Goal: Find specific page/section: Find specific page/section

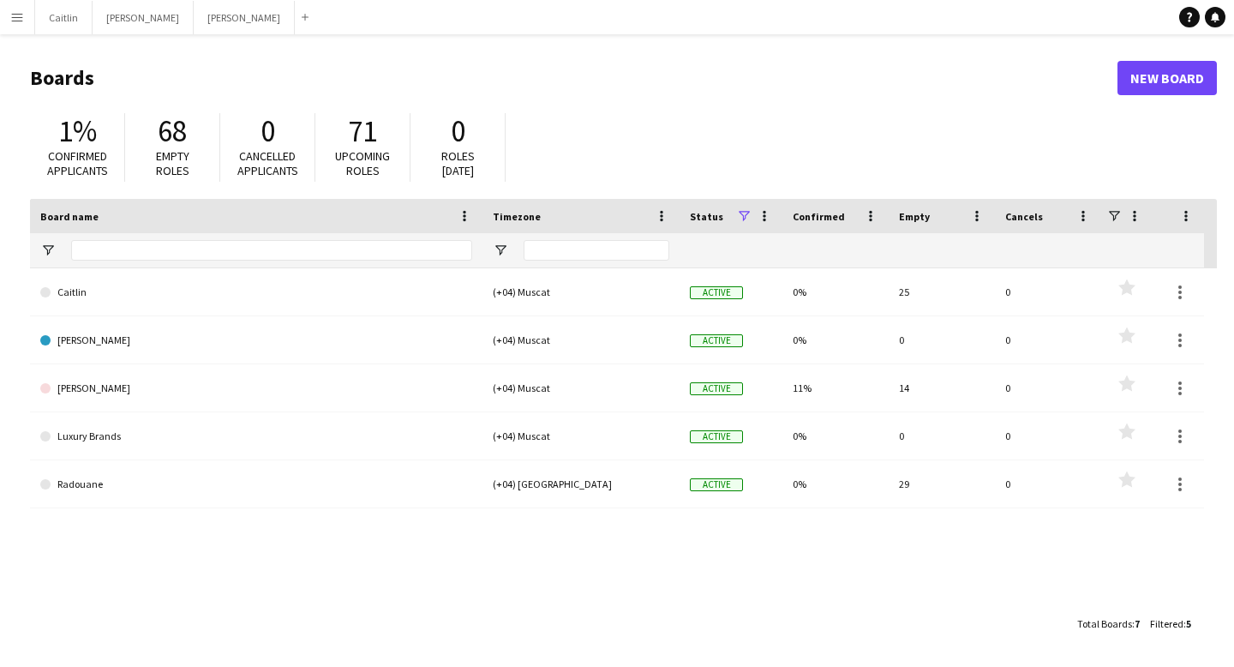
click at [13, 21] on app-icon "Menu" at bounding box center [17, 17] width 14 height 14
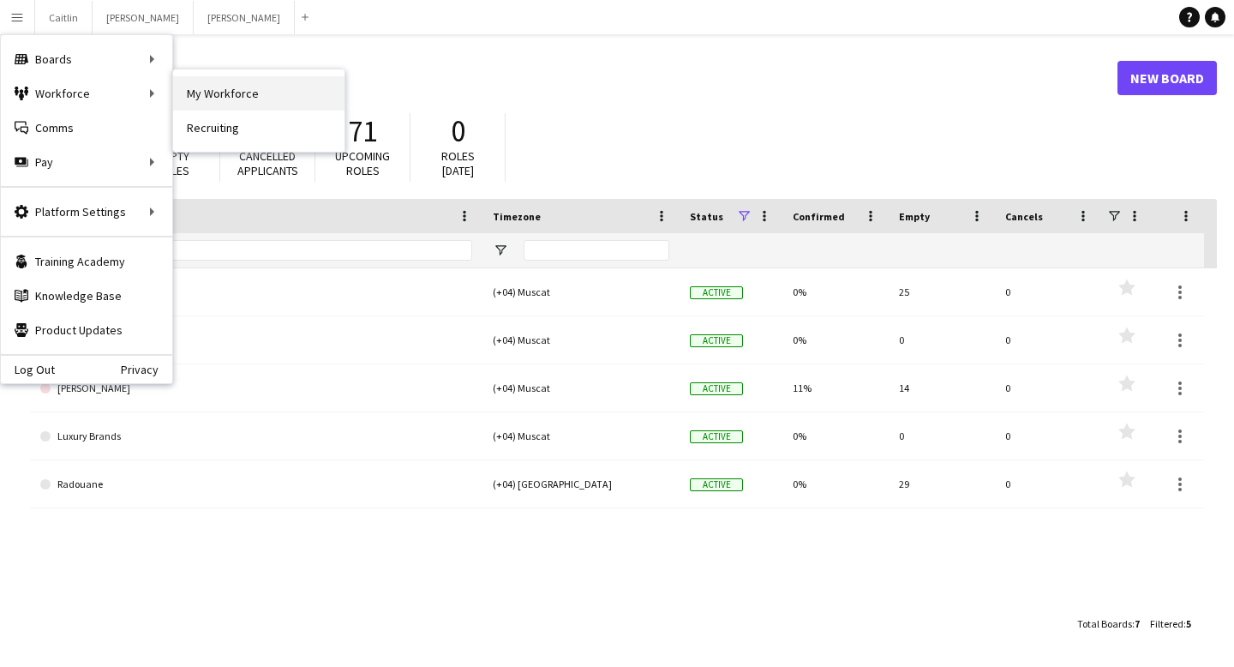
click at [310, 109] on link "My Workforce" at bounding box center [258, 93] width 171 height 34
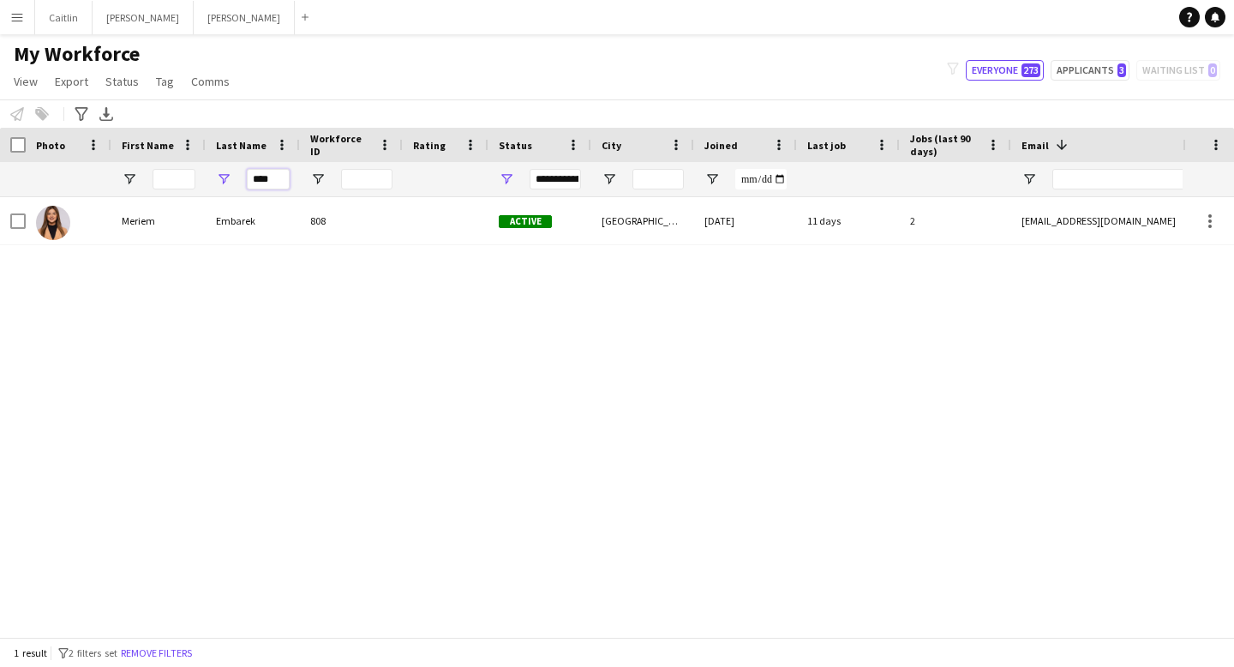
click at [287, 176] on input "****" at bounding box center [268, 179] width 43 height 21
type input "*"
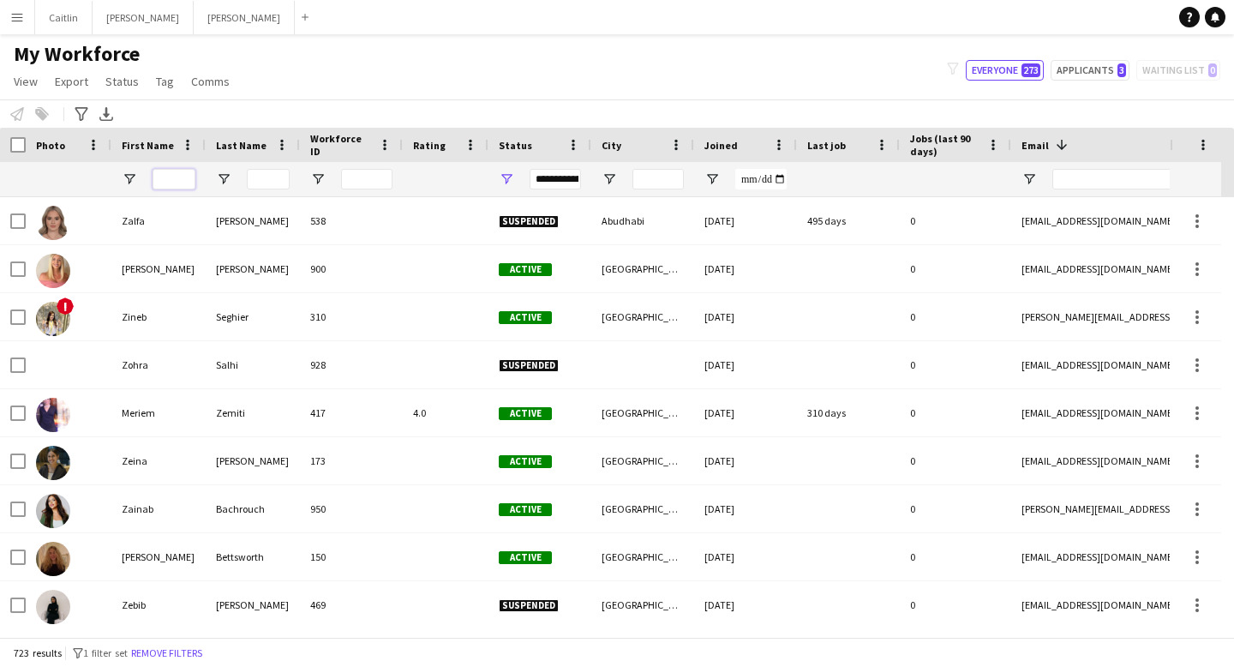
click at [180, 175] on input "First Name Filter Input" at bounding box center [173, 179] width 43 height 21
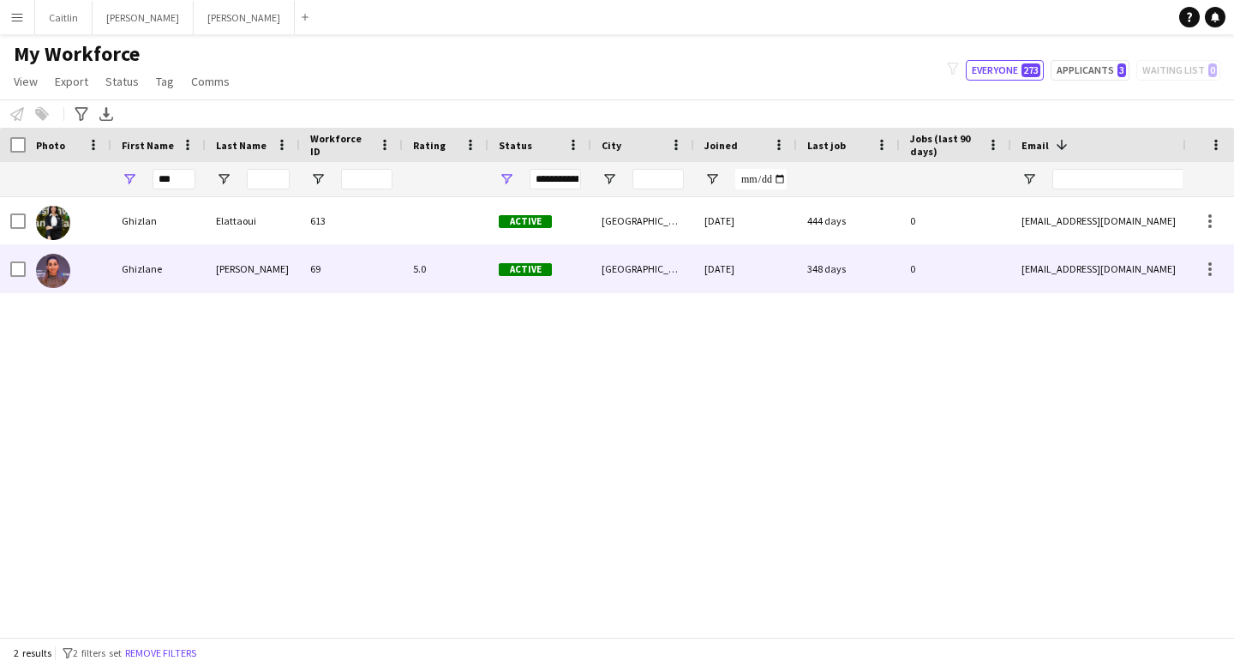
click at [231, 268] on div "[PERSON_NAME]" at bounding box center [253, 268] width 94 height 47
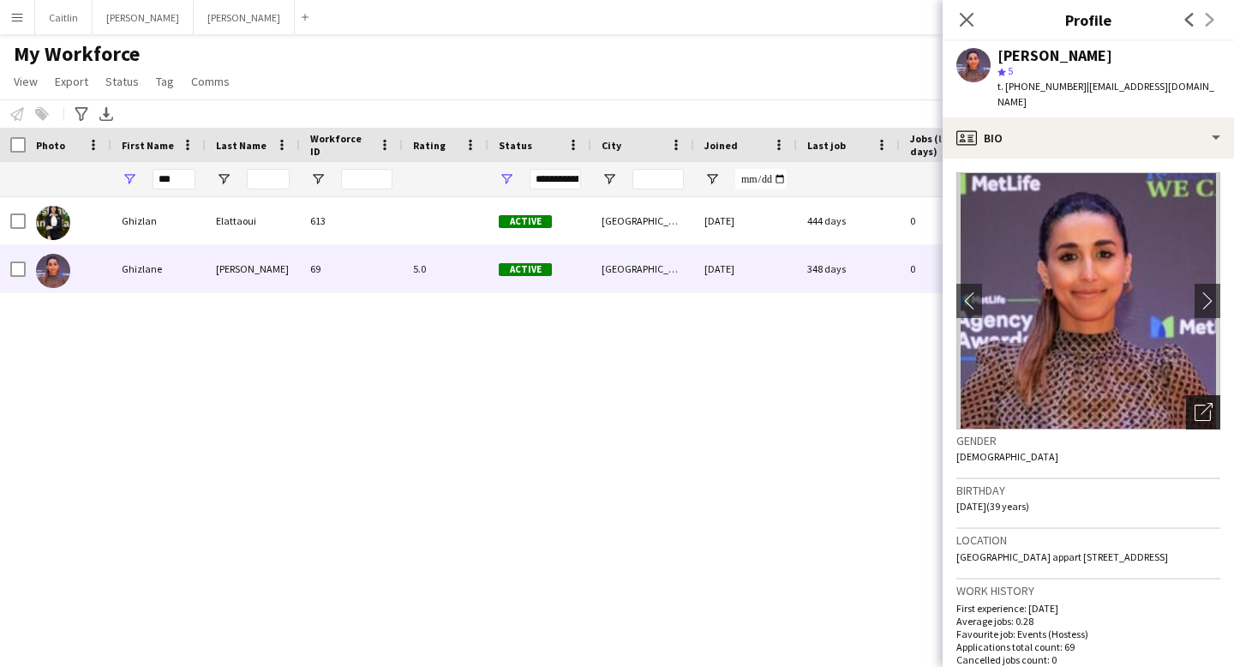
click at [1186, 395] on div "Open photos pop-in" at bounding box center [1203, 412] width 34 height 34
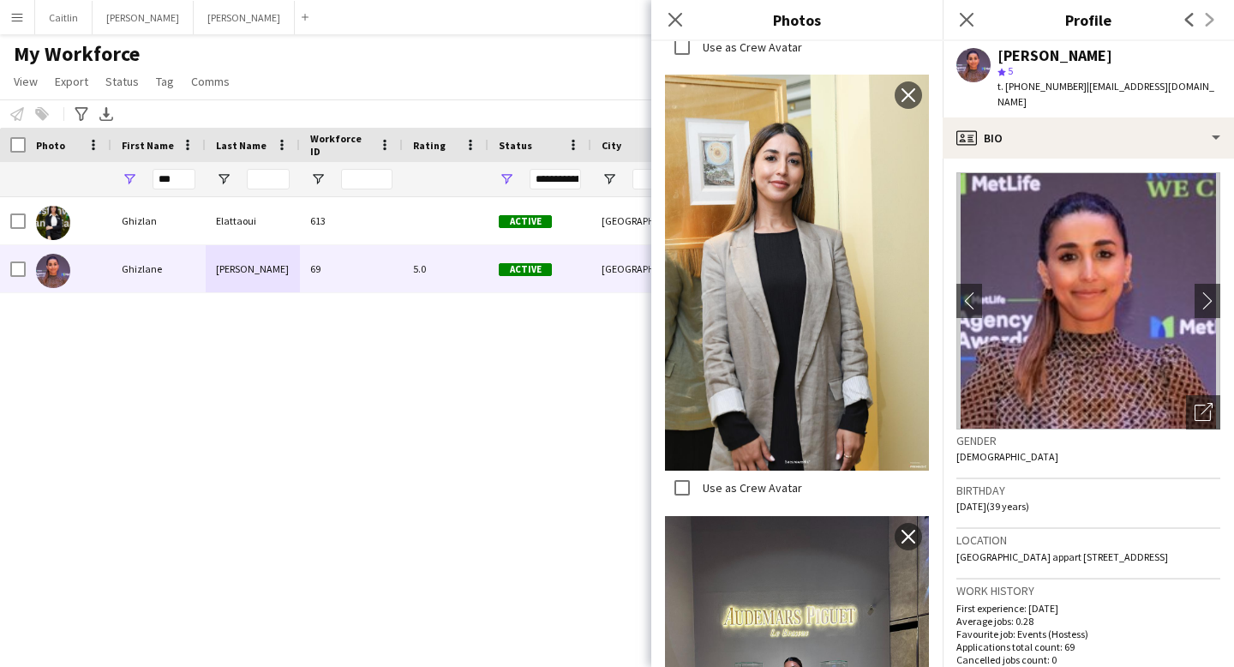
scroll to position [1511, 0]
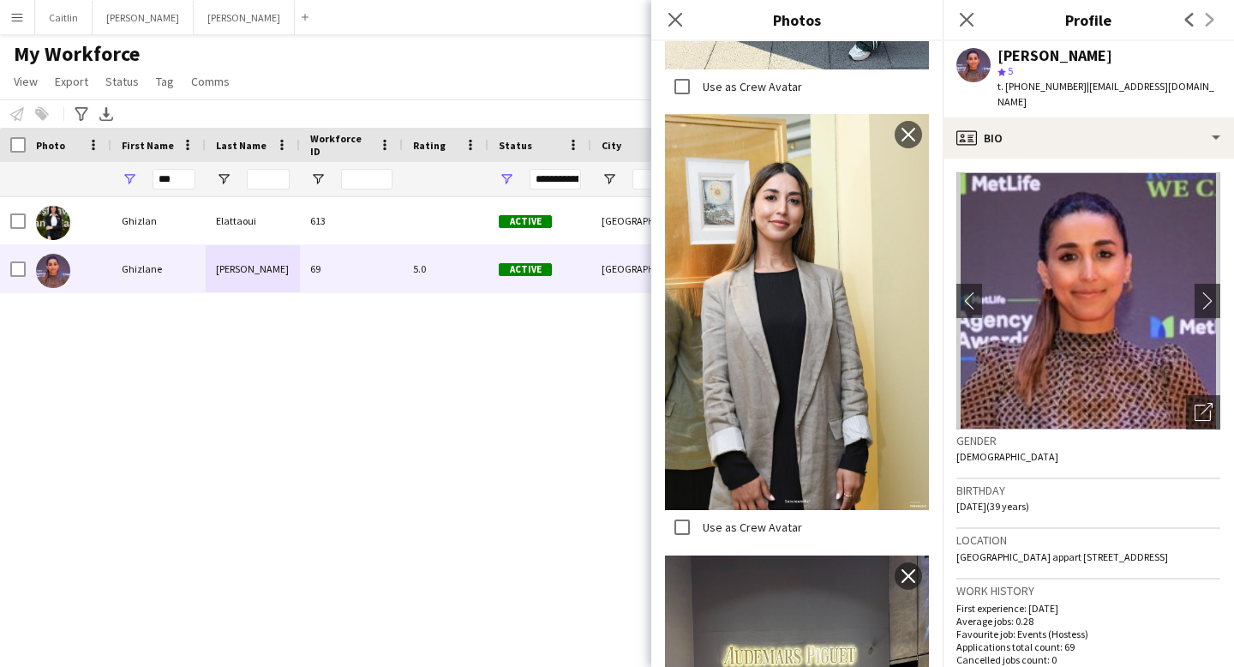
click at [858, 338] on img at bounding box center [797, 312] width 264 height 396
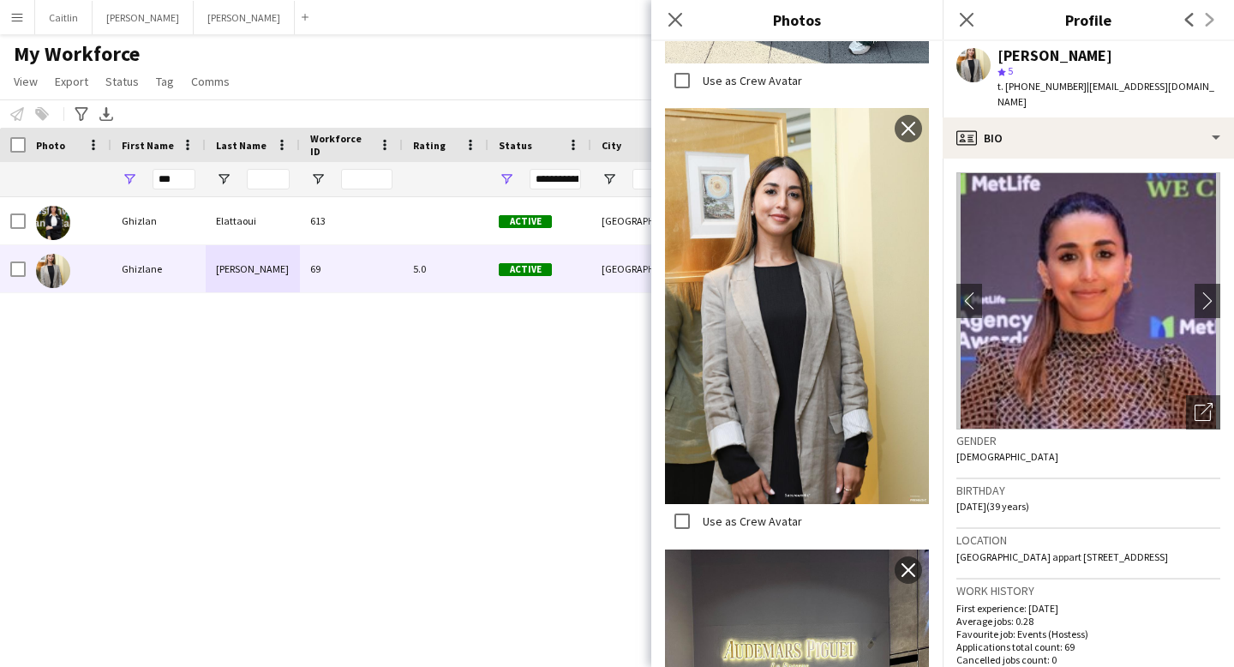
click at [828, 277] on img at bounding box center [797, 306] width 264 height 396
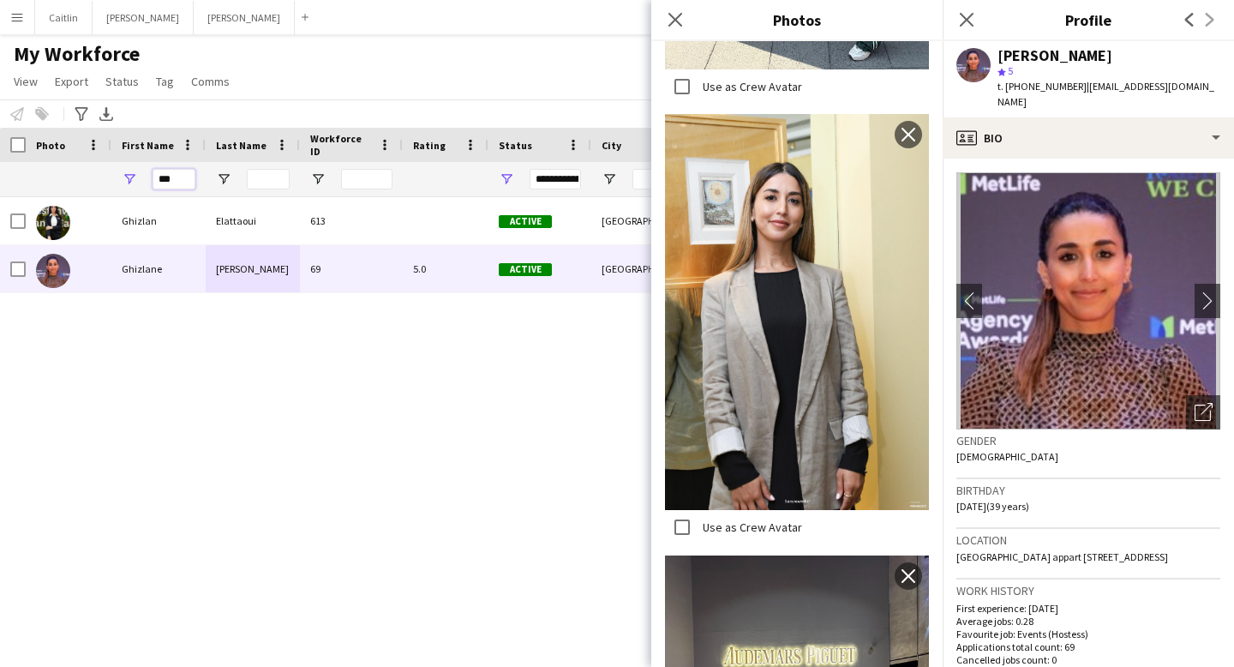
click at [182, 180] on input "***" at bounding box center [173, 179] width 43 height 21
type input "*"
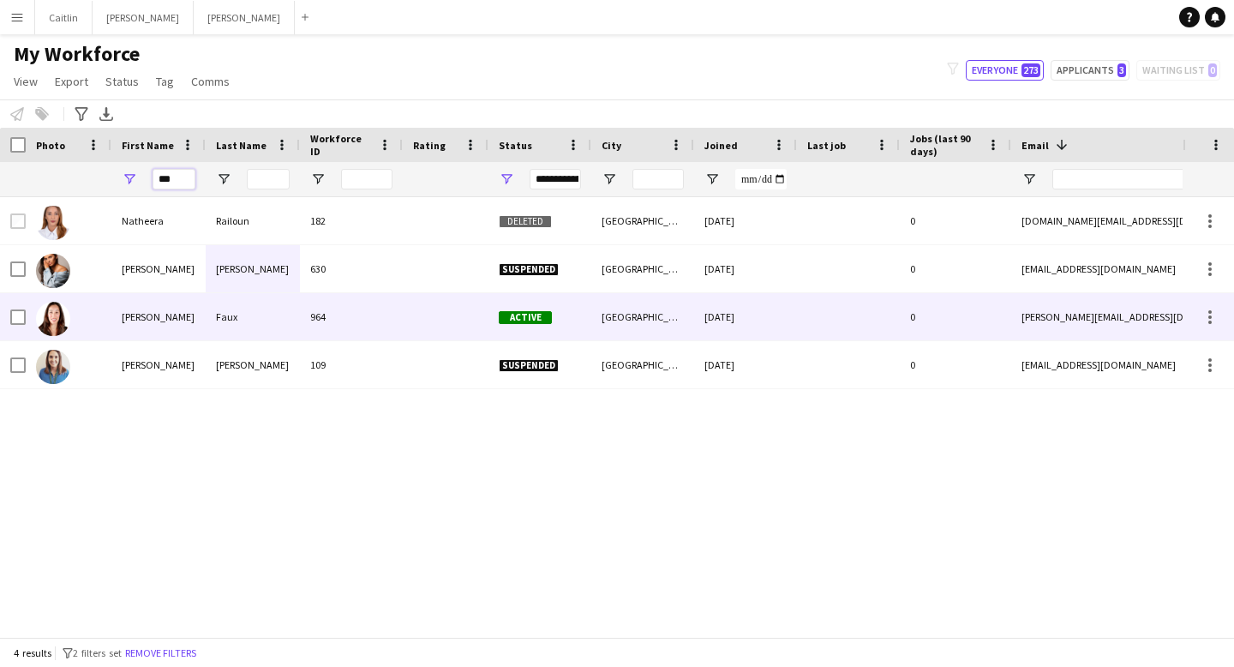
type input "***"
click at [363, 317] on div "964" at bounding box center [351, 316] width 103 height 47
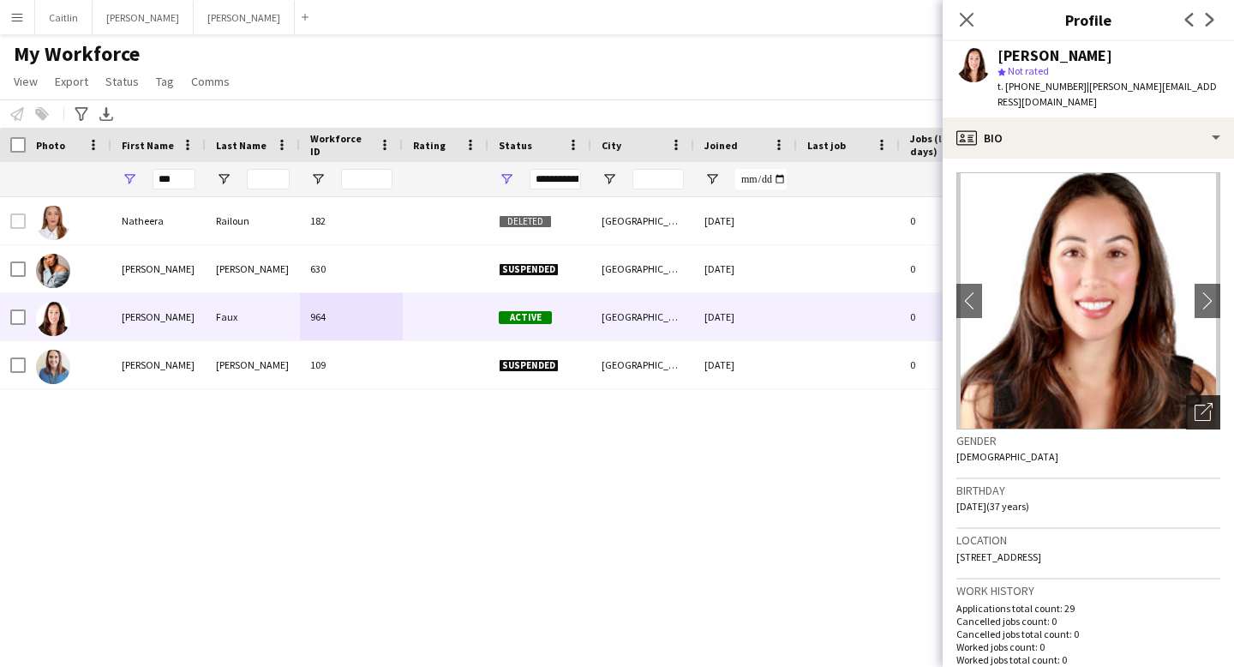
click at [1201, 407] on div "Open photos pop-in" at bounding box center [1203, 412] width 34 height 34
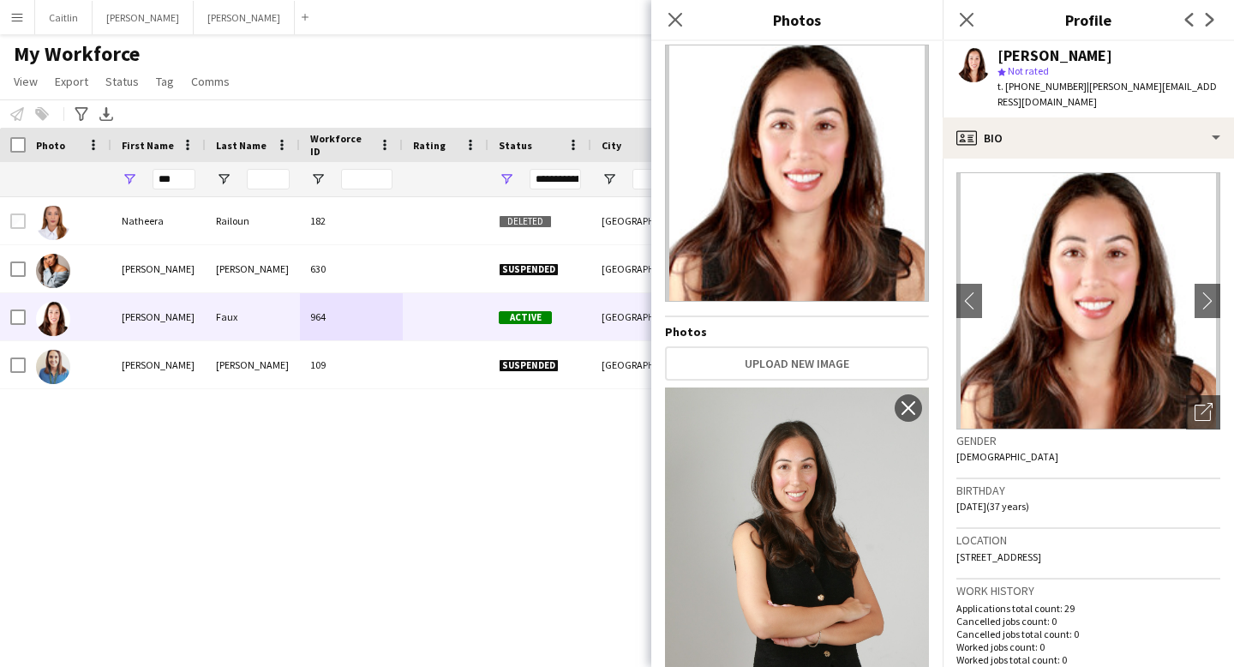
scroll to position [145, 0]
